Goal: Task Accomplishment & Management: Manage account settings

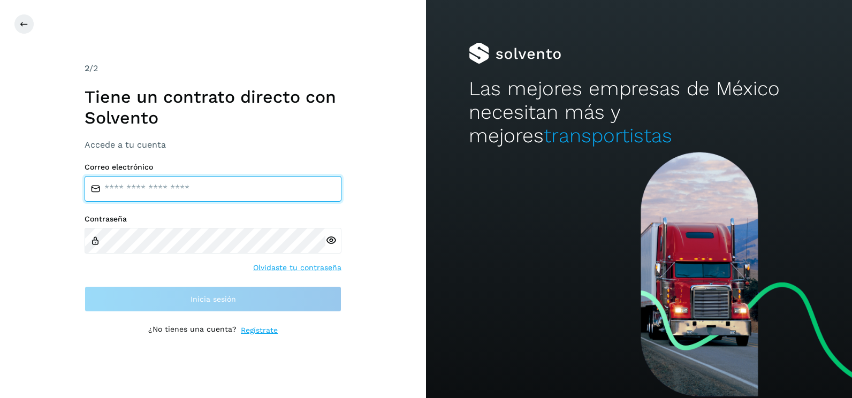
type input "**********"
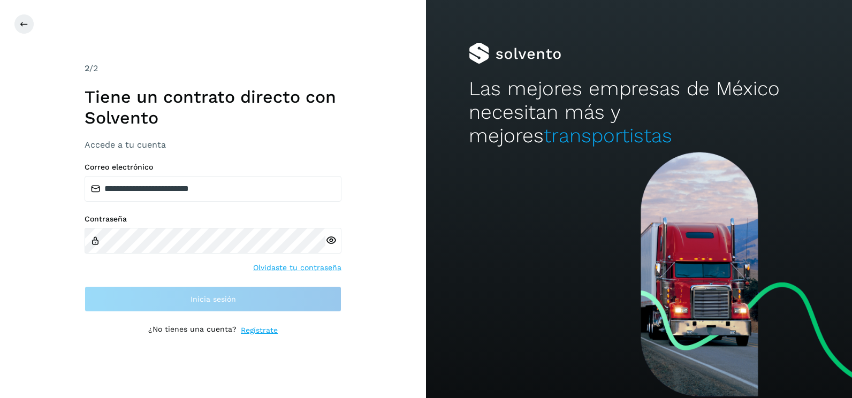
click at [371, 221] on div "**********" at bounding box center [213, 199] width 426 height 398
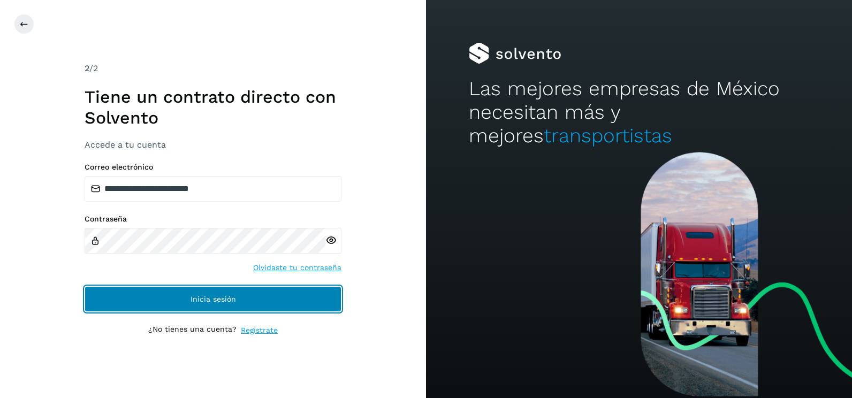
drag, startPoint x: 333, startPoint y: 301, endPoint x: 339, endPoint y: 297, distance: 7.0
click at [336, 300] on button "Inicia sesión" at bounding box center [213, 299] width 257 height 26
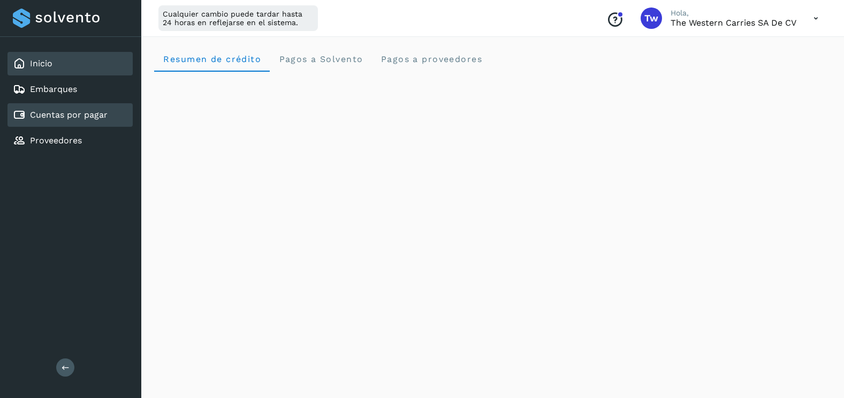
click at [76, 117] on link "Cuentas por pagar" at bounding box center [69, 115] width 78 height 10
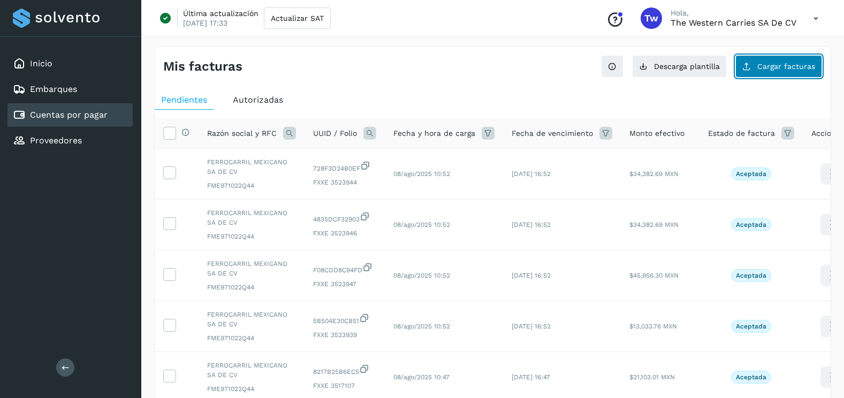
click at [766, 75] on button "Cargar facturas" at bounding box center [778, 66] width 87 height 22
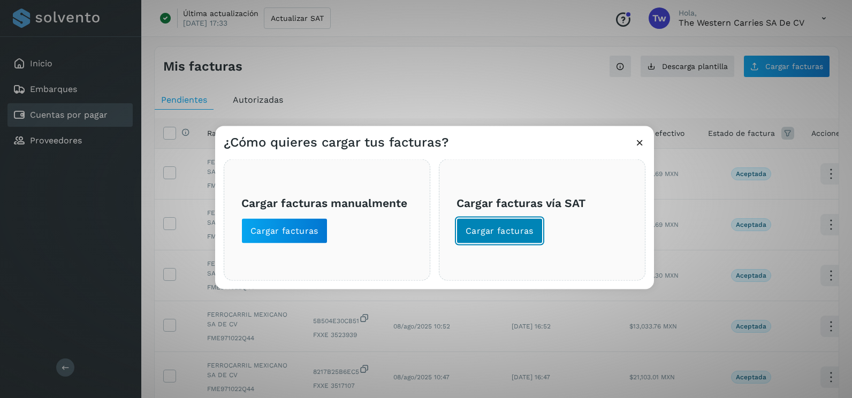
click at [501, 229] on span "Cargar facturas" at bounding box center [499, 231] width 68 height 12
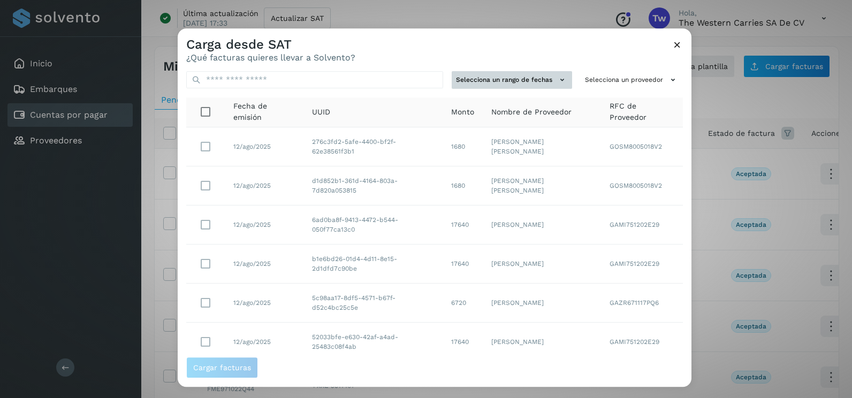
click at [554, 86] on button "Selecciona un rango de fechas" at bounding box center [511, 80] width 120 height 18
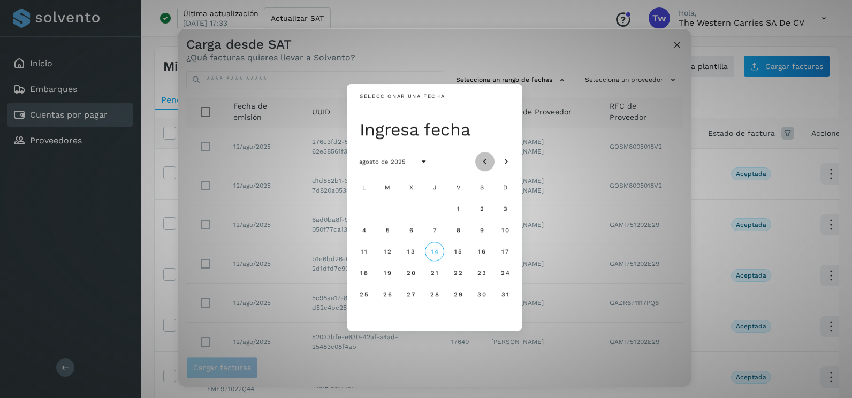
click at [480, 157] on icon "Mes anterior" at bounding box center [484, 162] width 11 height 11
click at [386, 251] on span "15" at bounding box center [387, 251] width 8 height 7
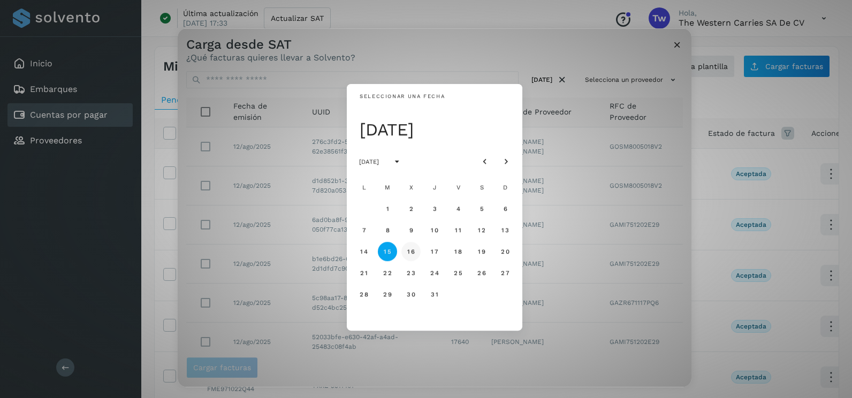
click at [413, 250] on span "16" at bounding box center [411, 251] width 8 height 7
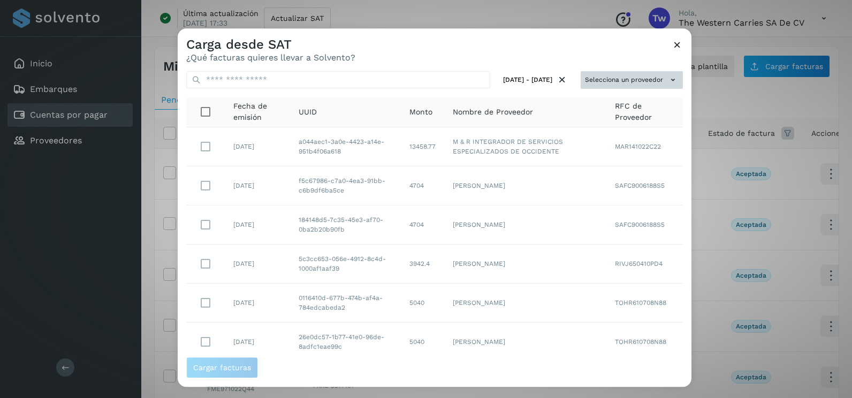
click at [617, 75] on button "Selecciona un proveedor" at bounding box center [631, 80] width 102 height 18
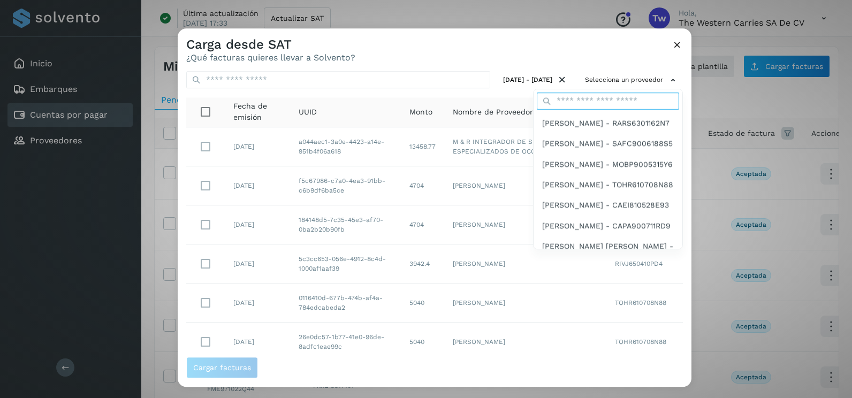
click at [599, 101] on input "text" at bounding box center [607, 101] width 142 height 17
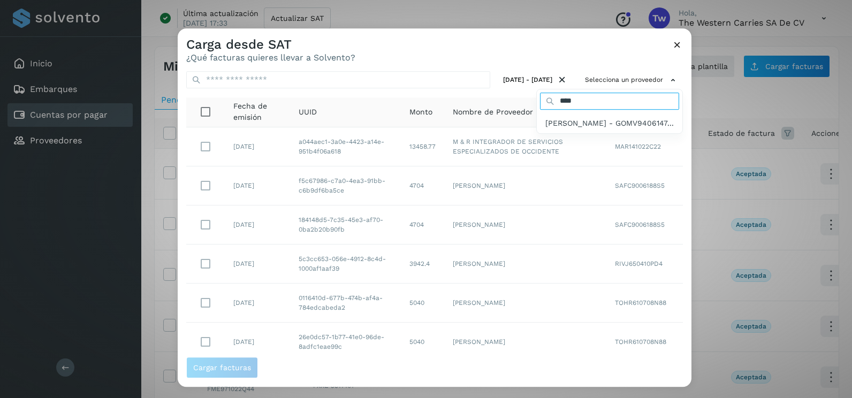
type input "*********"
click at [589, 125] on span "[PERSON_NAME] - GOMV9406147..." at bounding box center [609, 123] width 128 height 12
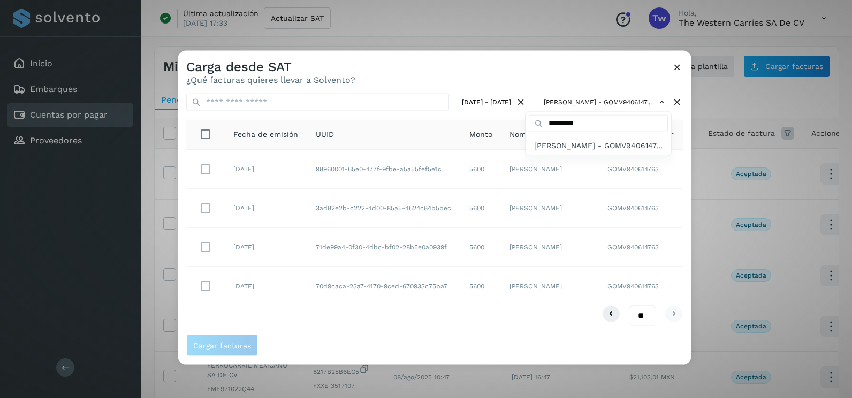
click at [203, 169] on div at bounding box center [604, 250] width 852 height 398
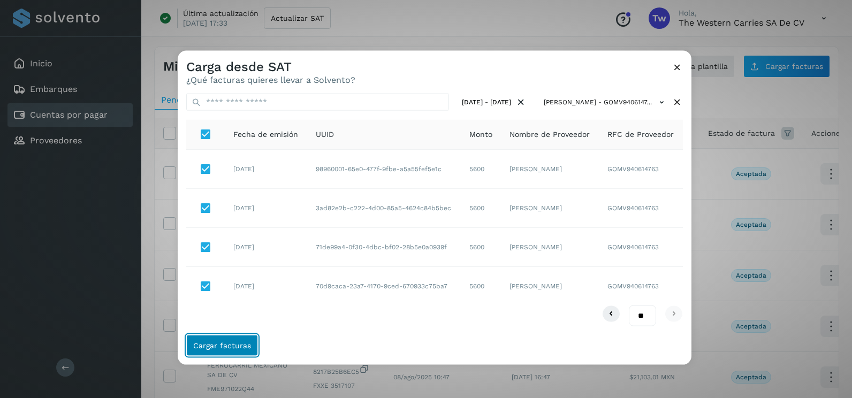
click at [232, 341] on span "Cargar facturas" at bounding box center [222, 344] width 58 height 7
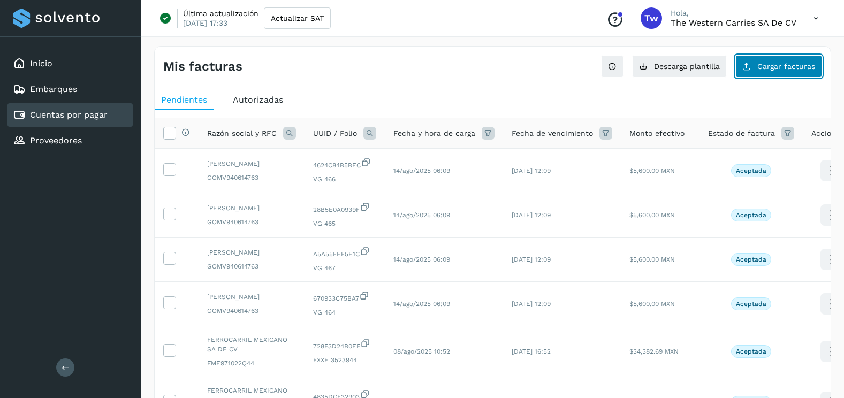
click at [773, 66] on span "Cargar facturas" at bounding box center [786, 66] width 58 height 7
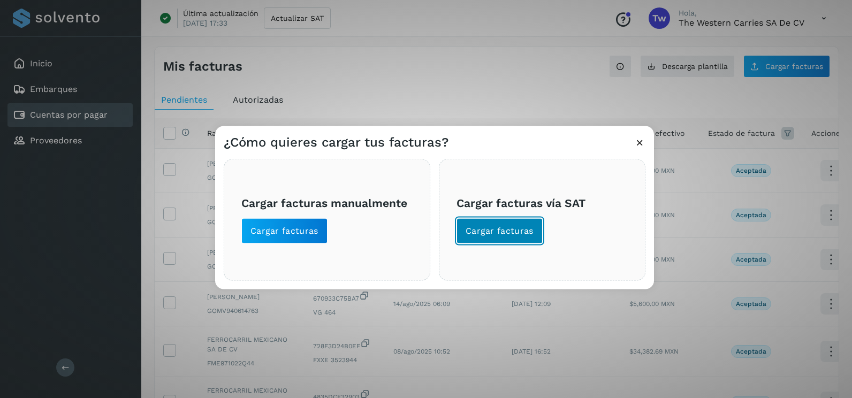
click at [515, 232] on span "Cargar facturas" at bounding box center [499, 231] width 68 height 12
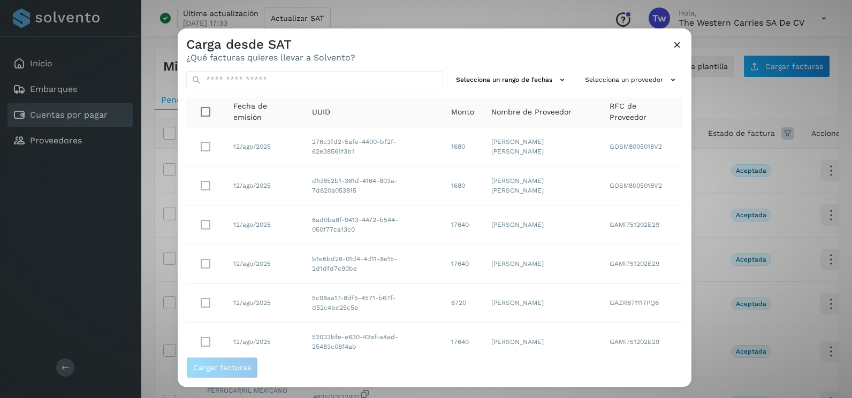
click at [516, 89] on div "Selecciona un rango de fechas Selecciona un proveedor Fecha de emisión UUID Mon…" at bounding box center [434, 210] width 513 height 294
click at [528, 83] on button "Selecciona un rango de fechas" at bounding box center [511, 80] width 120 height 18
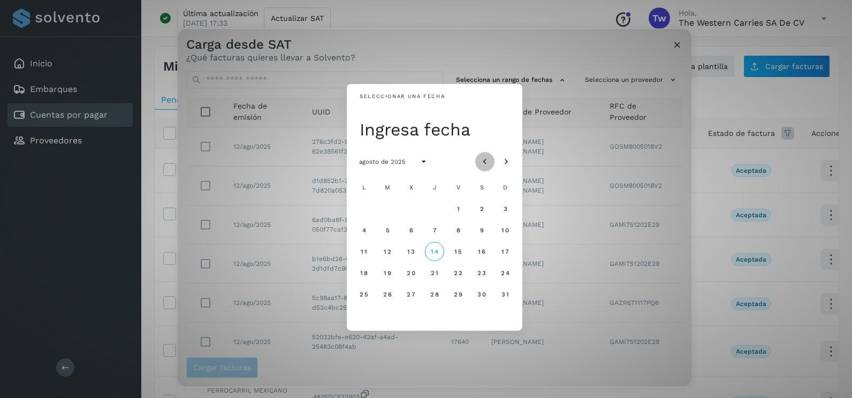
click at [492, 163] on button "Mes anterior" at bounding box center [484, 161] width 19 height 19
click at [364, 249] on span "14" at bounding box center [363, 251] width 8 height 7
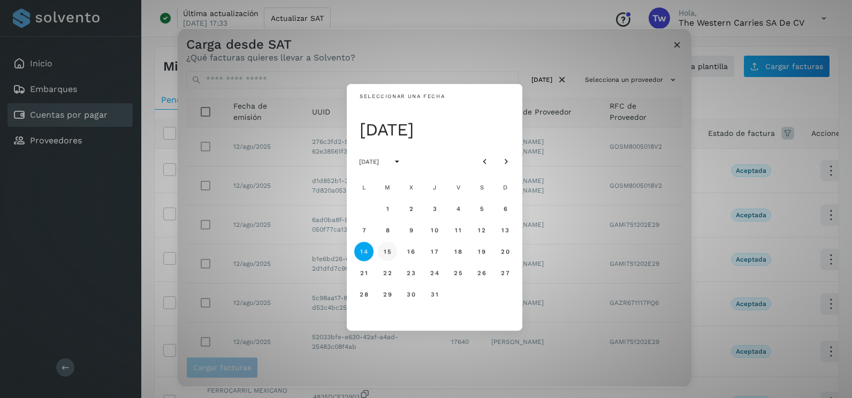
click at [382, 254] on button "15" at bounding box center [387, 251] width 19 height 19
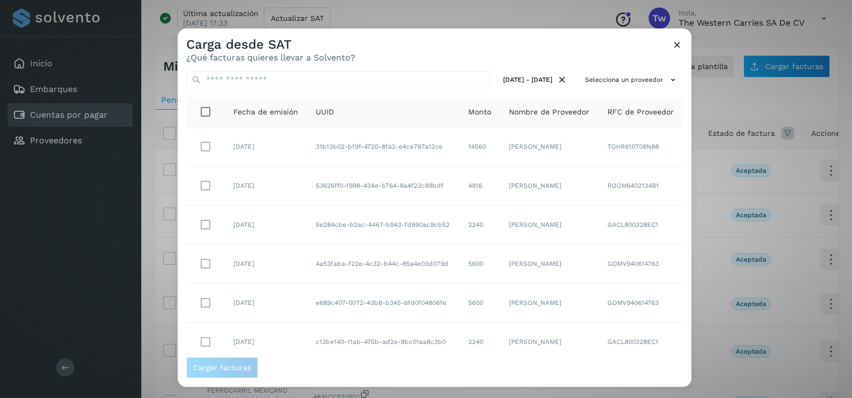
click at [650, 68] on div "[DATE] - [DATE] Selecciona un proveedor Fecha de emisión UUID Monto Nombre de P…" at bounding box center [434, 210] width 513 height 294
click at [649, 75] on button "Selecciona un proveedor" at bounding box center [631, 80] width 102 height 18
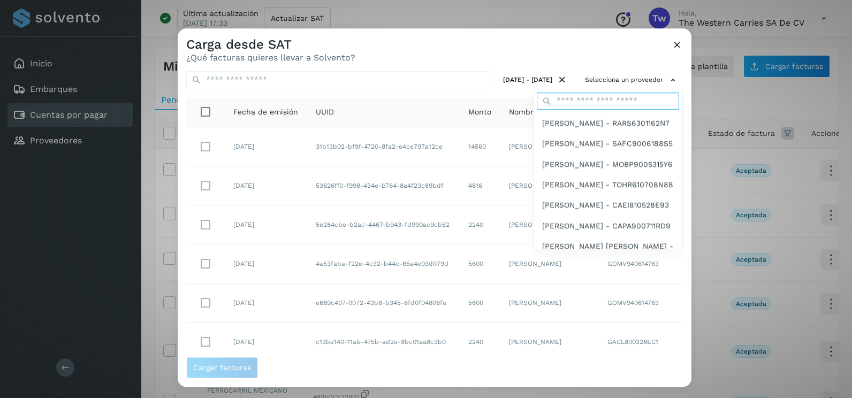
click at [623, 93] on input "text" at bounding box center [607, 101] width 142 height 17
type input "*********"
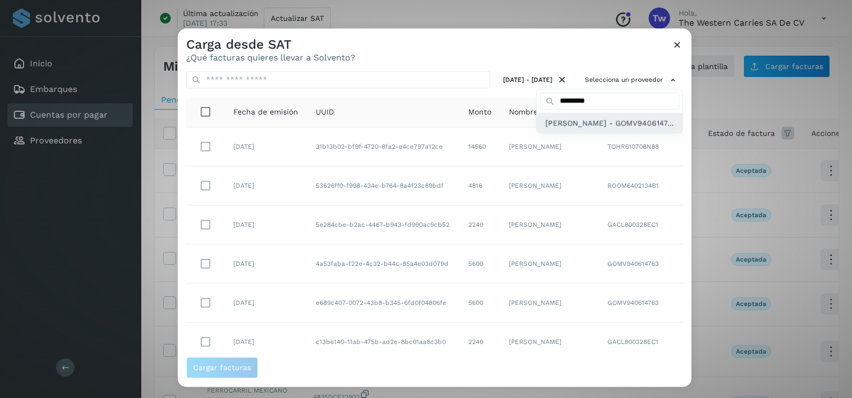
click at [596, 128] on span "[PERSON_NAME] - GOMV9406147..." at bounding box center [609, 123] width 128 height 12
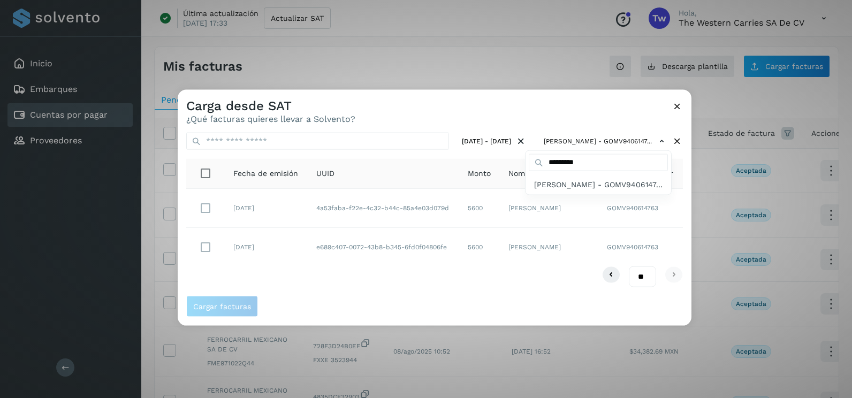
click at [527, 112] on div at bounding box center [604, 289] width 852 height 398
click at [218, 249] on td at bounding box center [205, 246] width 39 height 39
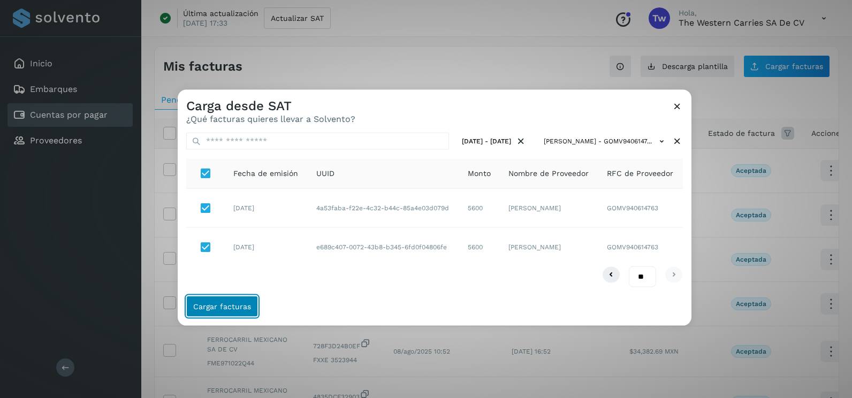
click at [241, 307] on span "Cargar facturas" at bounding box center [222, 305] width 58 height 7
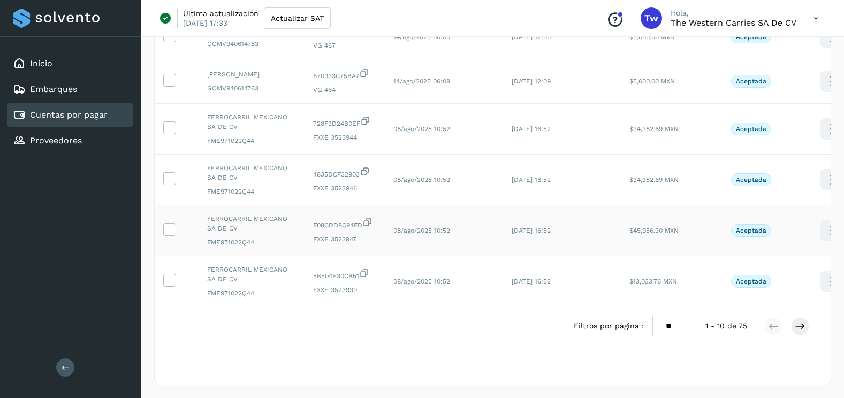
scroll to position [321, 0]
click at [167, 104] on td at bounding box center [177, 81] width 44 height 44
click at [170, 85] on icon at bounding box center [169, 79] width 11 height 11
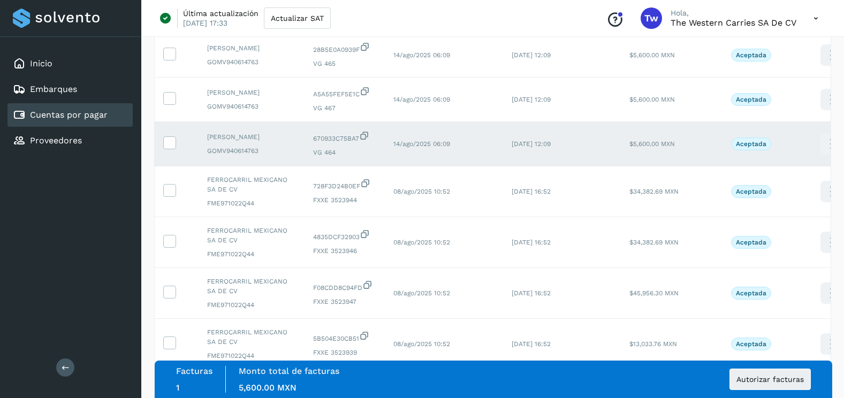
scroll to position [160, 0]
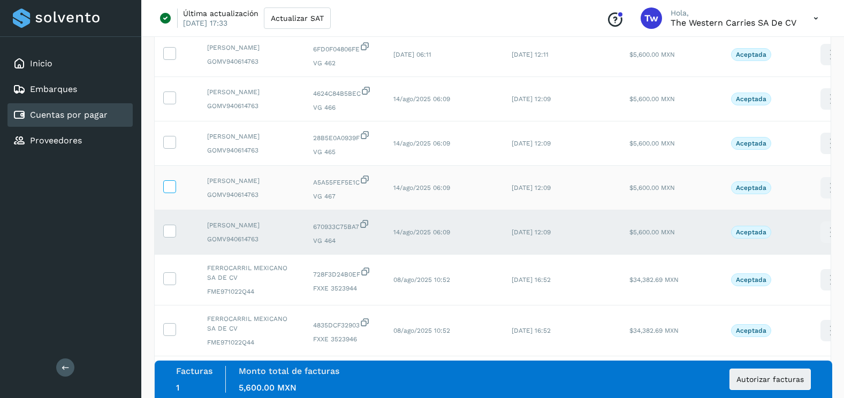
click at [166, 191] on icon at bounding box center [169, 185] width 11 height 11
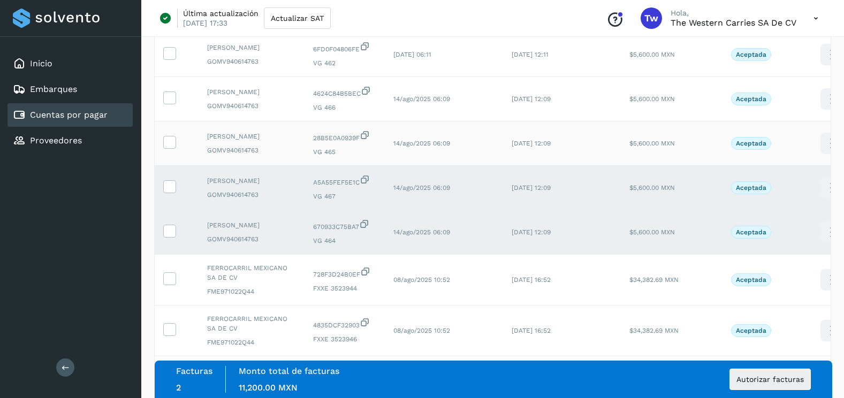
drag, startPoint x: 170, startPoint y: 154, endPoint x: 172, endPoint y: 173, distance: 19.9
click at [170, 154] on td at bounding box center [177, 143] width 44 height 44
click at [172, 166] on td at bounding box center [177, 143] width 44 height 44
drag, startPoint x: 175, startPoint y: 162, endPoint x: 175, endPoint y: 156, distance: 5.9
click at [175, 157] on td at bounding box center [177, 143] width 44 height 44
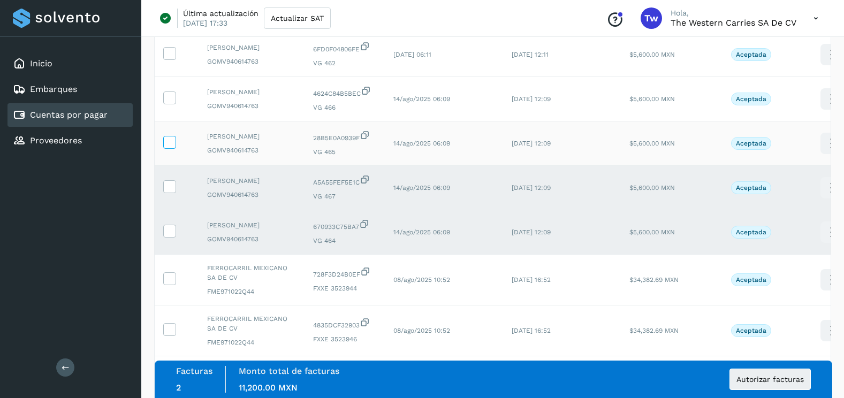
drag, startPoint x: 175, startPoint y: 156, endPoint x: 171, endPoint y: 164, distance: 9.6
click at [171, 147] on icon at bounding box center [169, 141] width 11 height 11
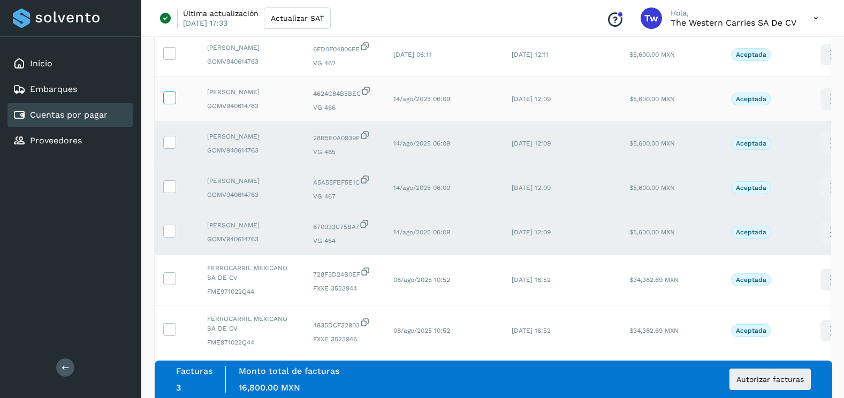
click at [172, 103] on icon at bounding box center [169, 96] width 11 height 11
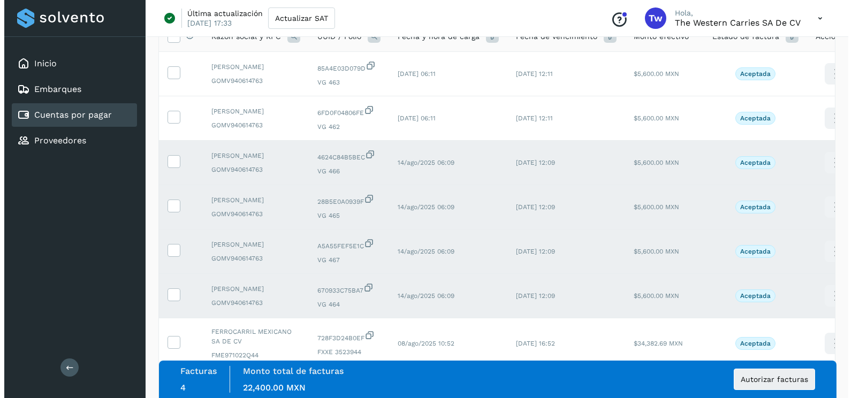
scroll to position [0, 0]
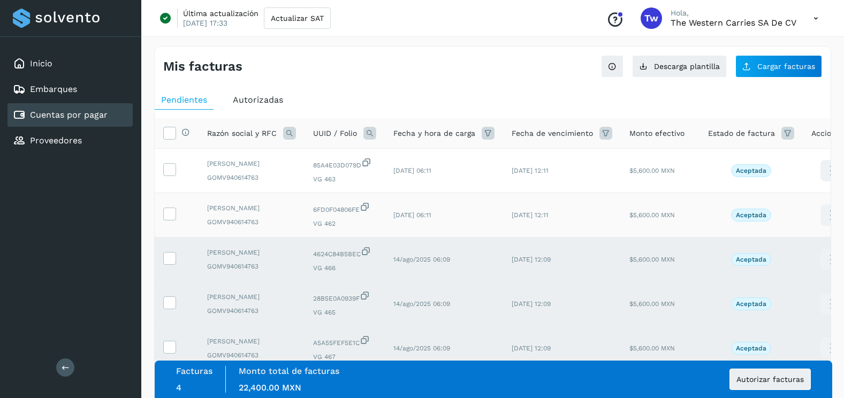
drag, startPoint x: 175, startPoint y: 222, endPoint x: 174, endPoint y: 205, distance: 16.6
click at [175, 220] on label at bounding box center [169, 214] width 13 height 13
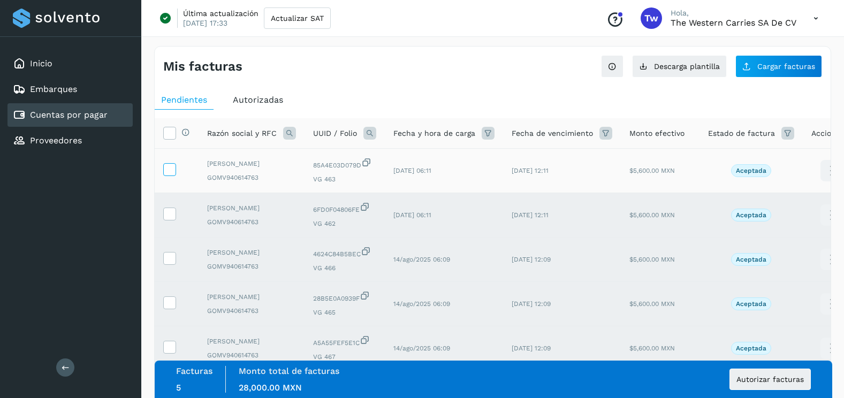
click at [173, 175] on span at bounding box center [169, 171] width 11 height 7
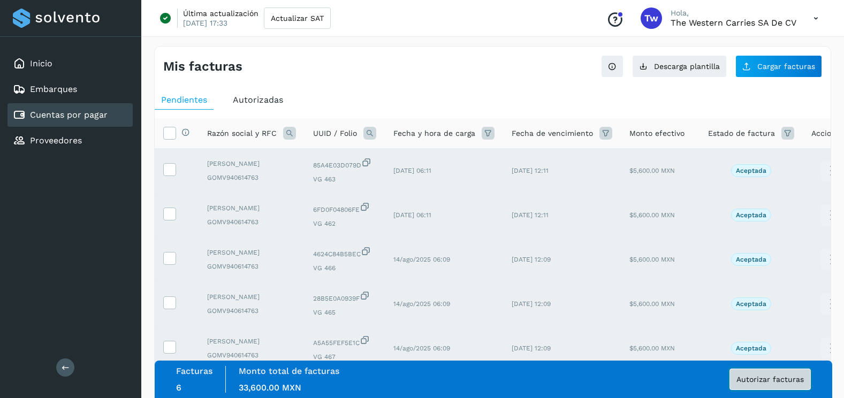
click at [748, 377] on span "Autorizar facturas" at bounding box center [769, 378] width 67 height 7
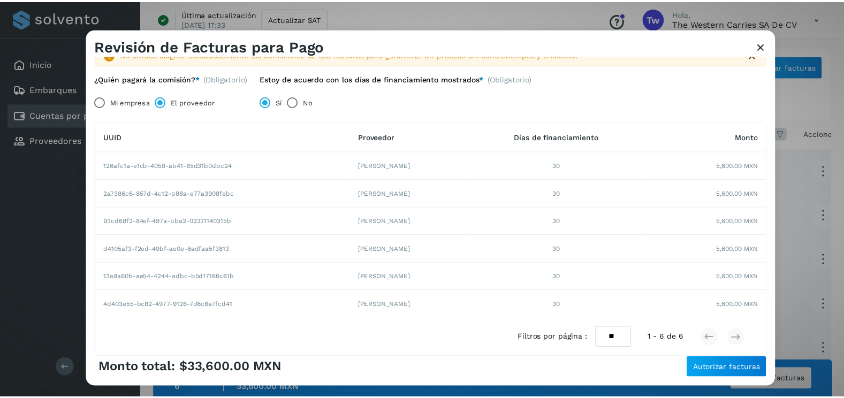
scroll to position [73, 0]
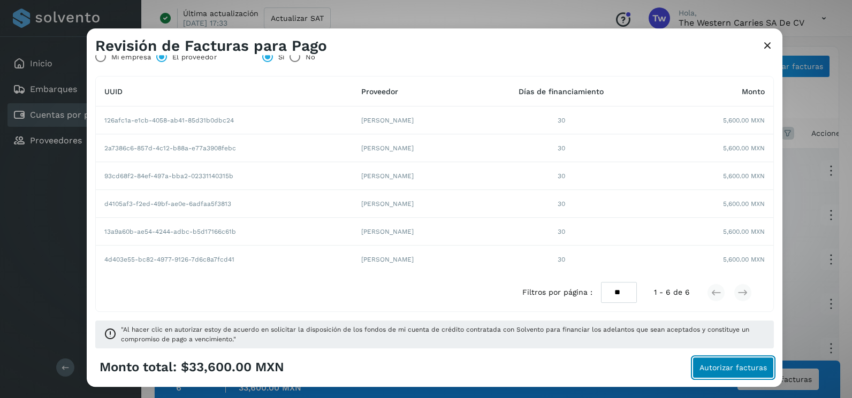
click at [733, 371] on span "Autorizar facturas" at bounding box center [732, 367] width 67 height 7
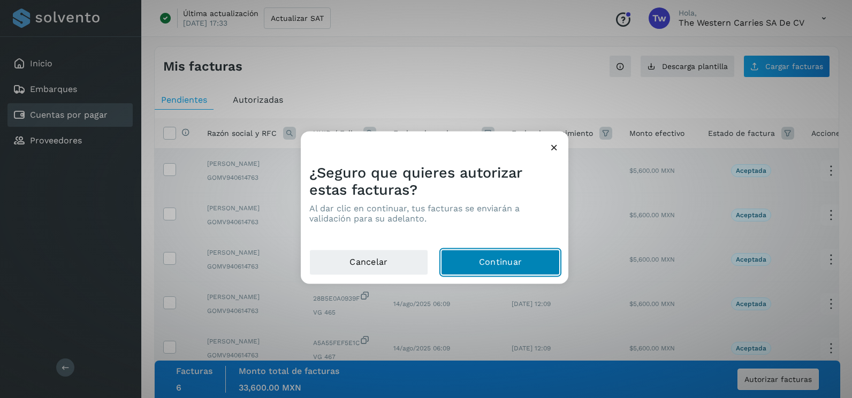
click at [507, 264] on button "Continuar" at bounding box center [500, 263] width 119 height 26
